Goal: Transaction & Acquisition: Purchase product/service

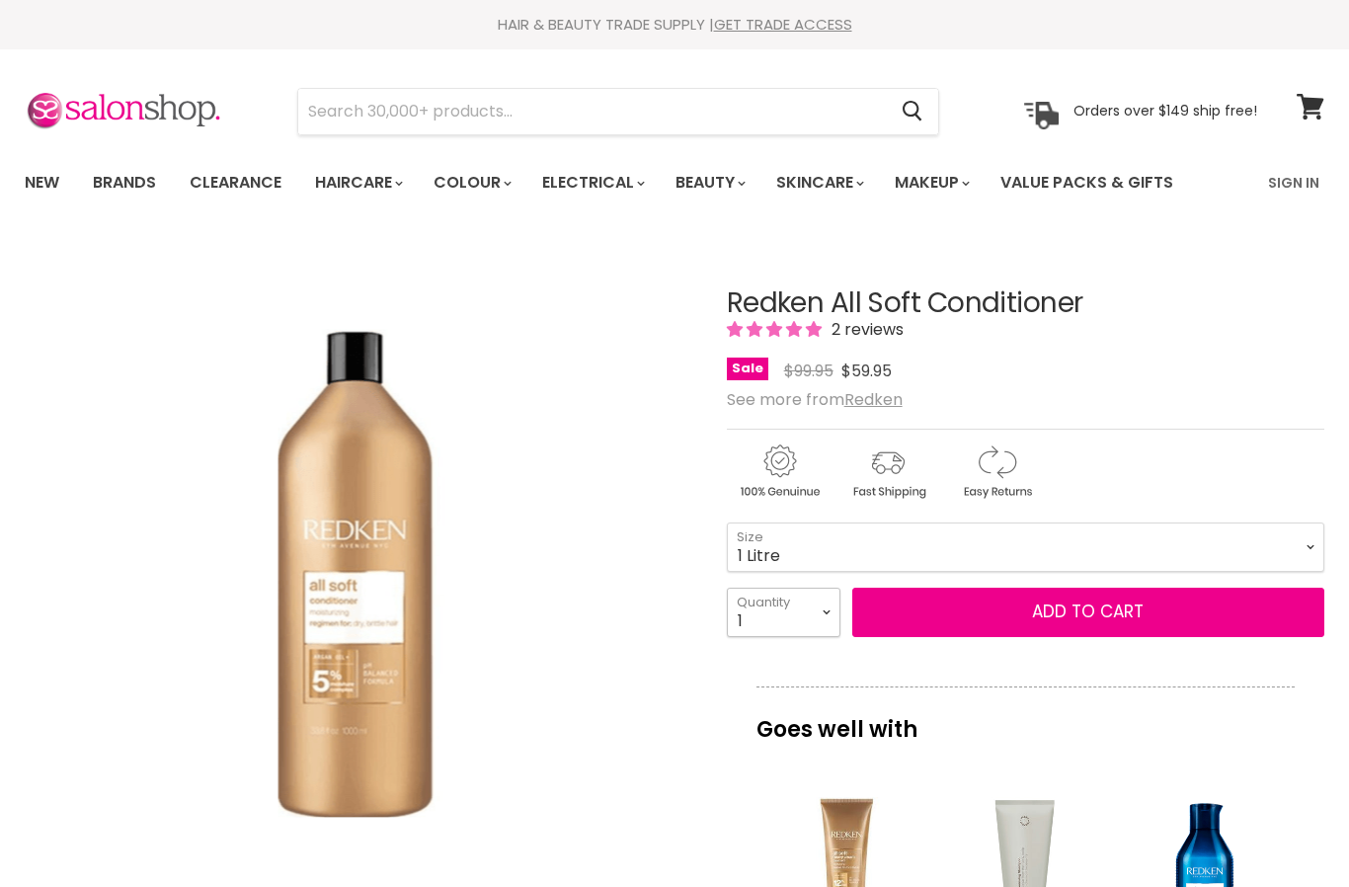
click at [826, 618] on select "1 2 3 4 5 6 7 8 9 10+" at bounding box center [784, 611] width 114 height 49
select select "3"
type input "3"
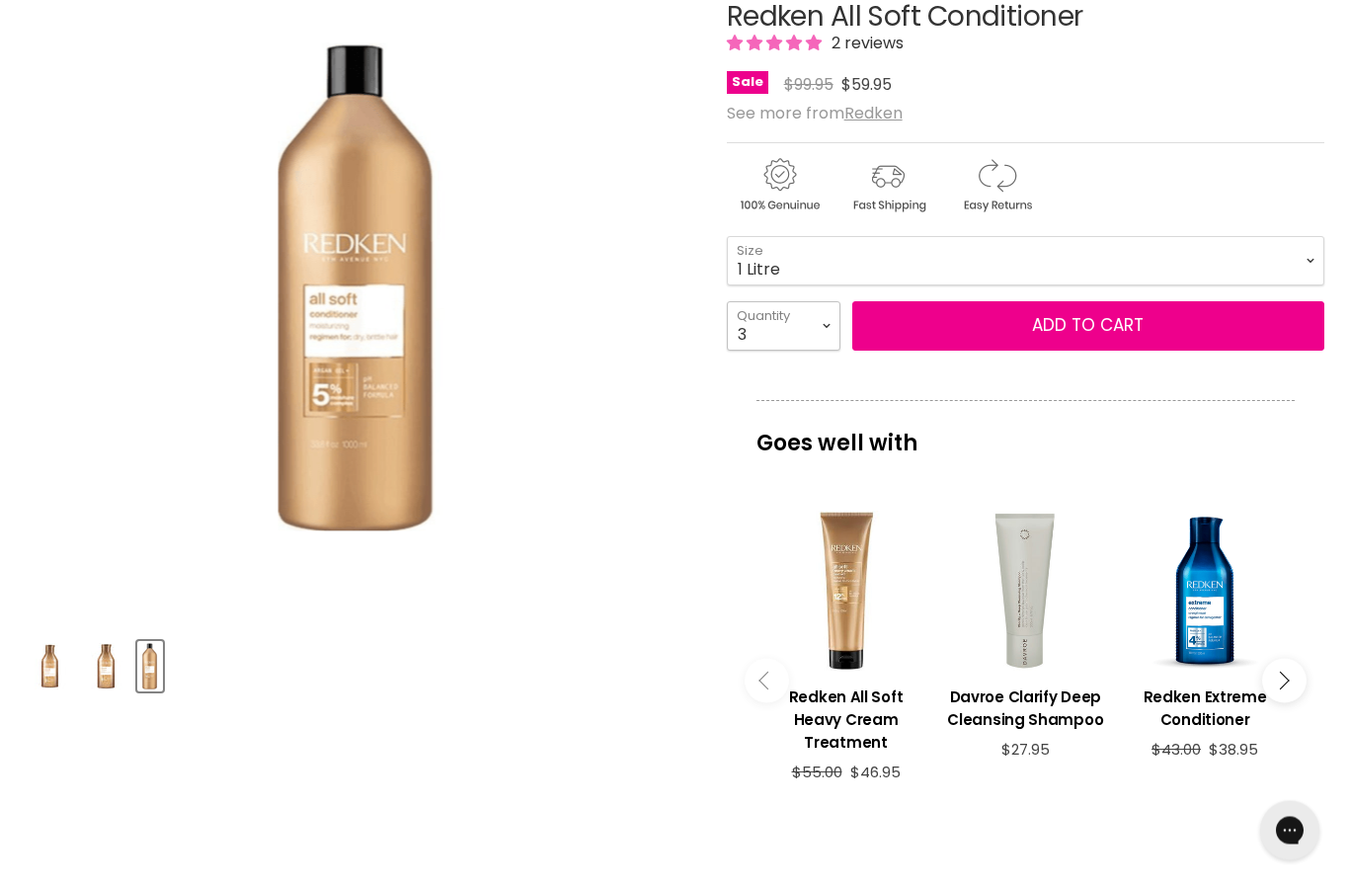
scroll to position [286, 0]
click at [1180, 332] on button "Add to cart" at bounding box center [1088, 325] width 472 height 49
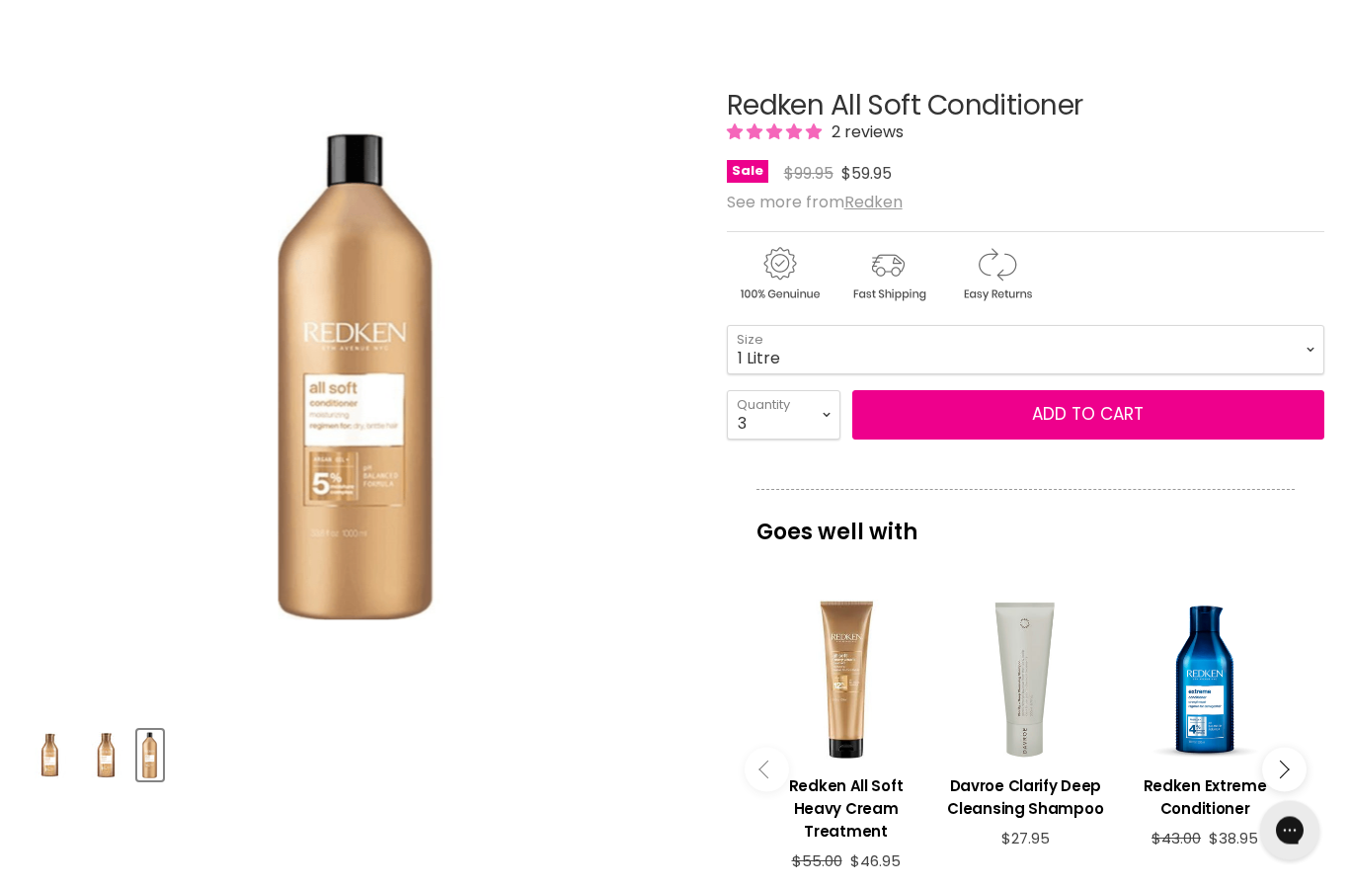
scroll to position [195, 0]
click at [1114, 421] on span "Add to cart" at bounding box center [1088, 416] width 112 height 24
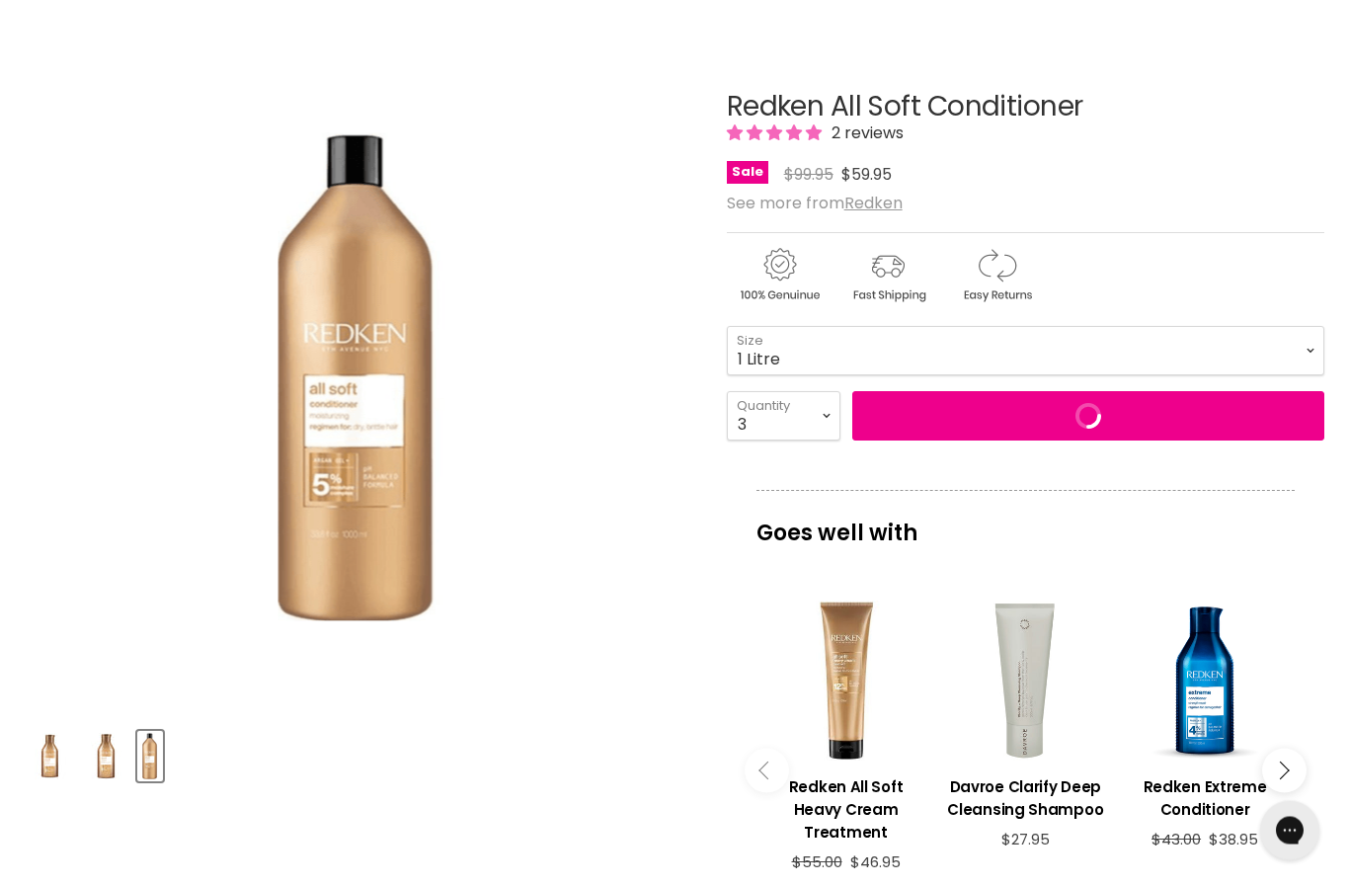
scroll to position [196, 0]
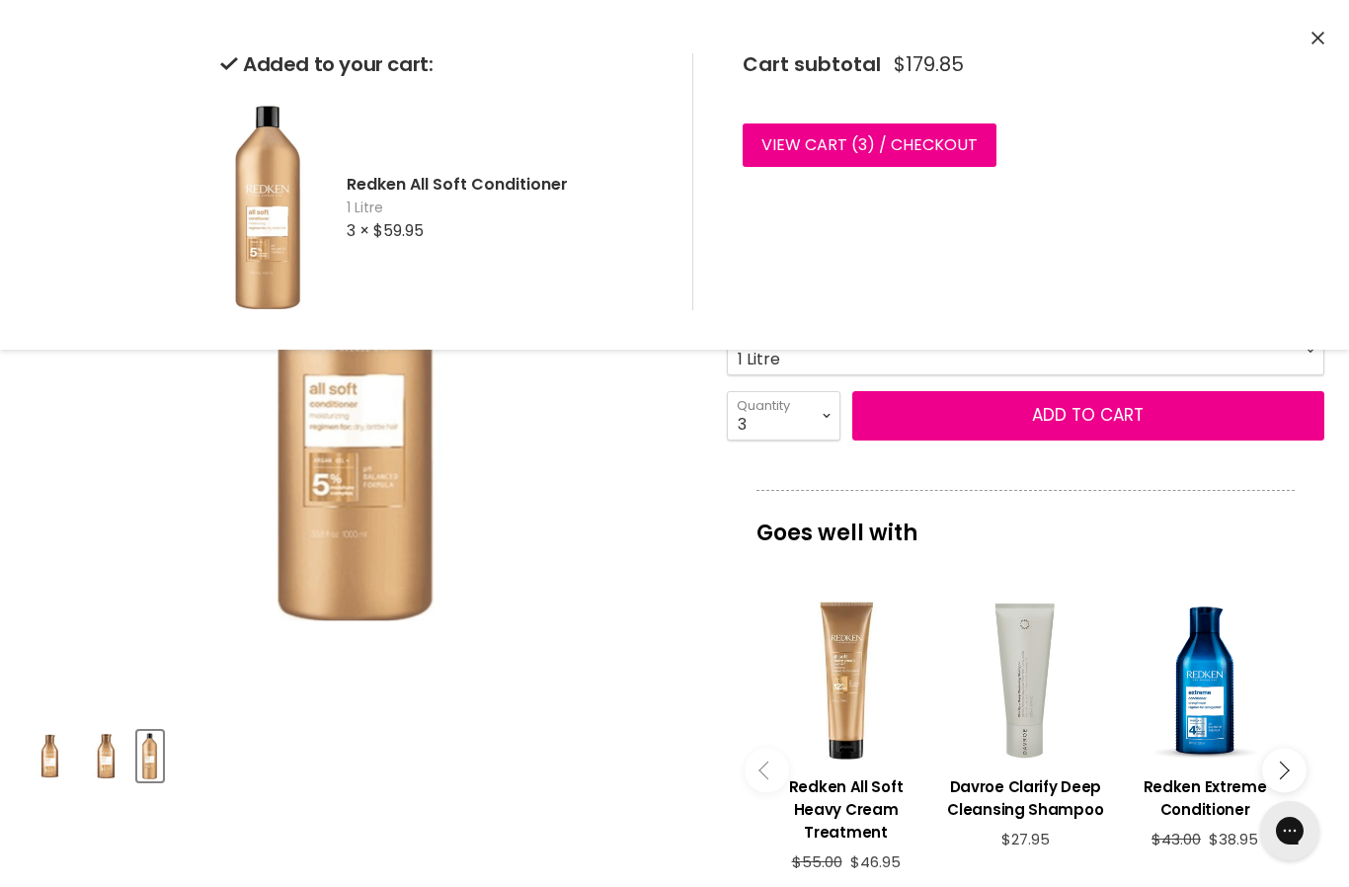
click at [974, 148] on link "View cart ( 3 ) / Checkout" at bounding box center [869, 144] width 254 height 43
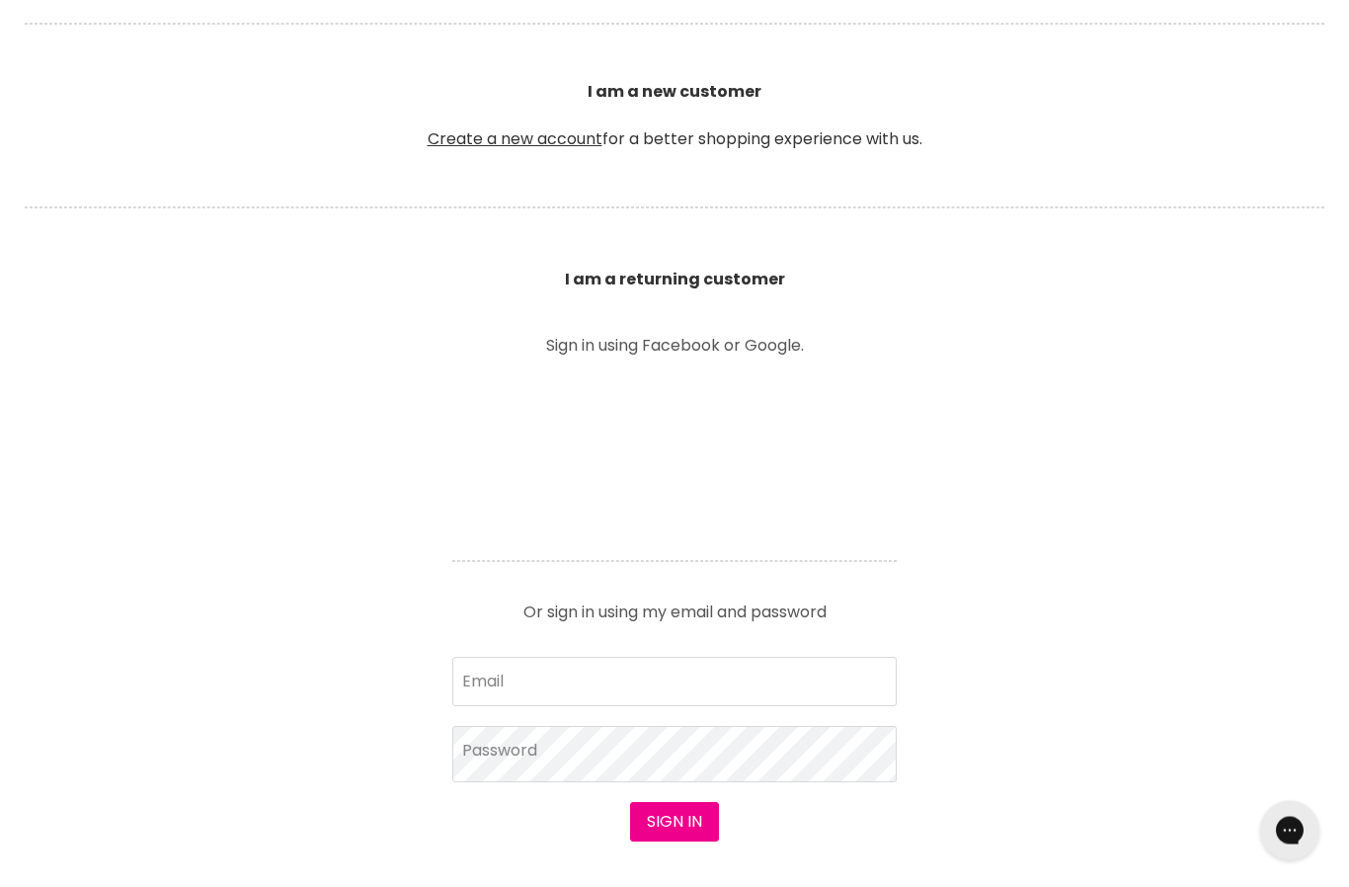
scroll to position [472, 0]
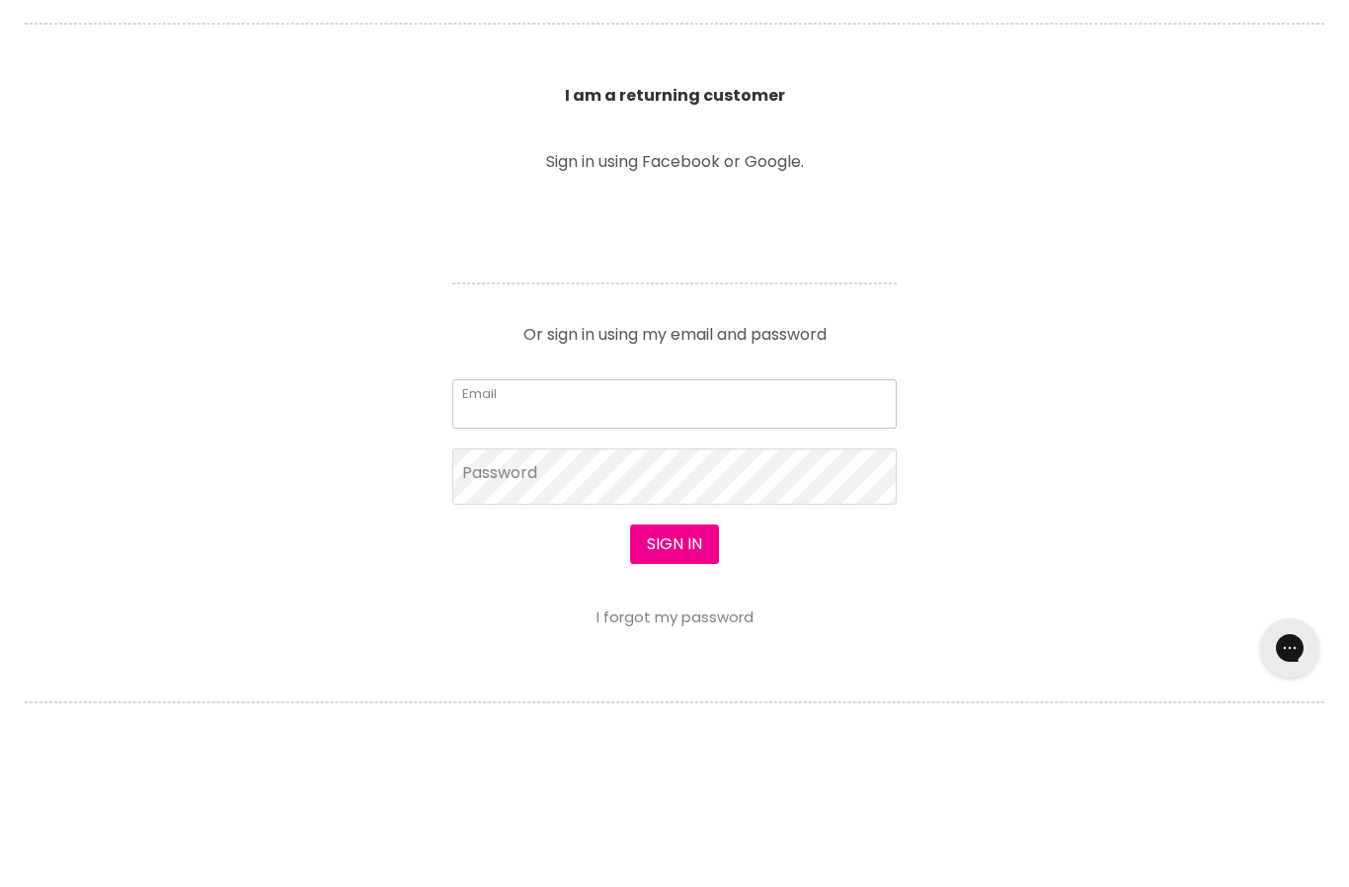
click at [703, 562] on input "Email" at bounding box center [674, 586] width 444 height 49
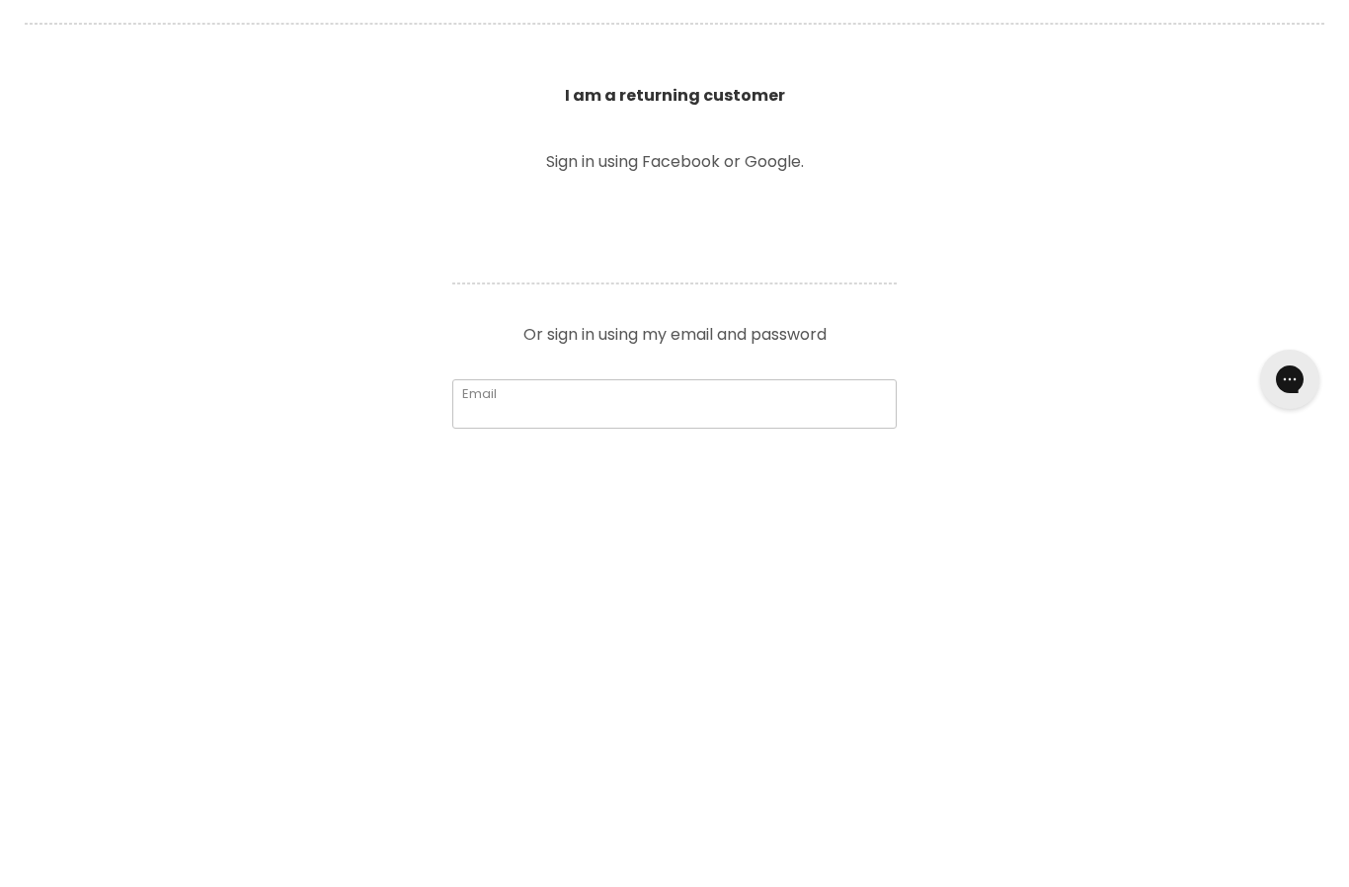
scroll to position [201, 0]
